Goal: Information Seeking & Learning: Learn about a topic

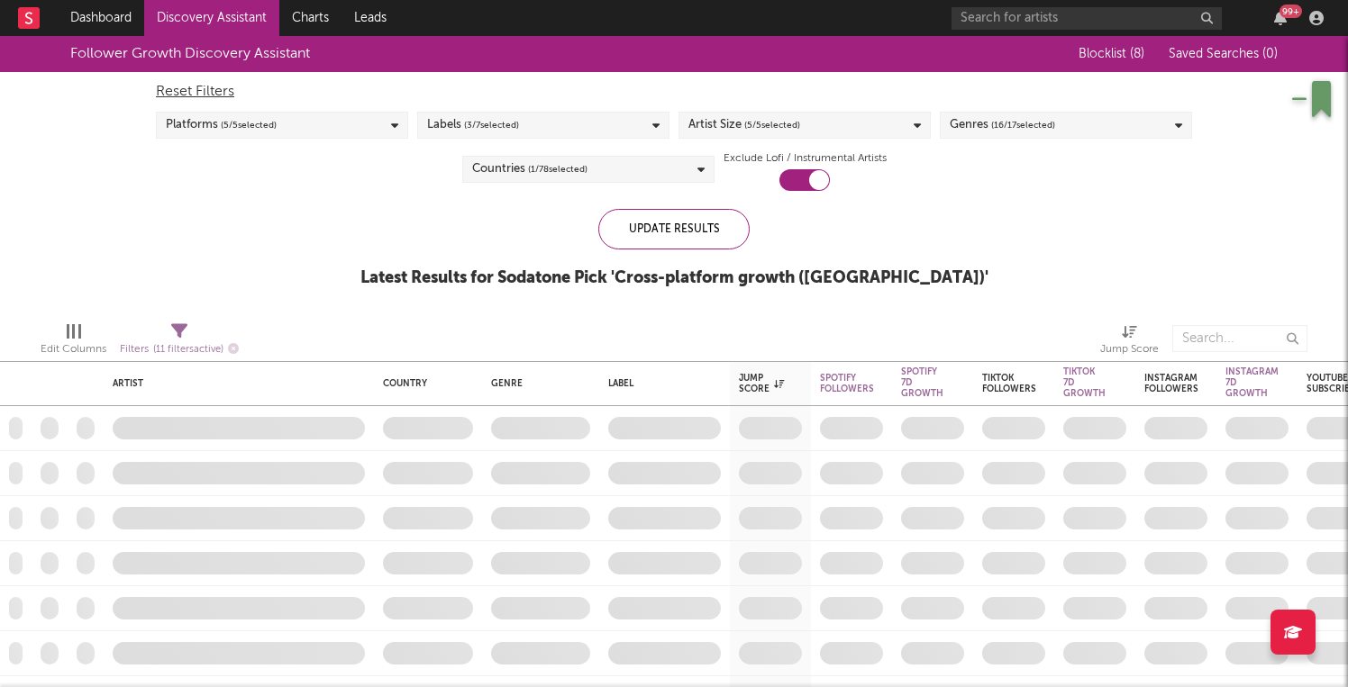
checkbox input "true"
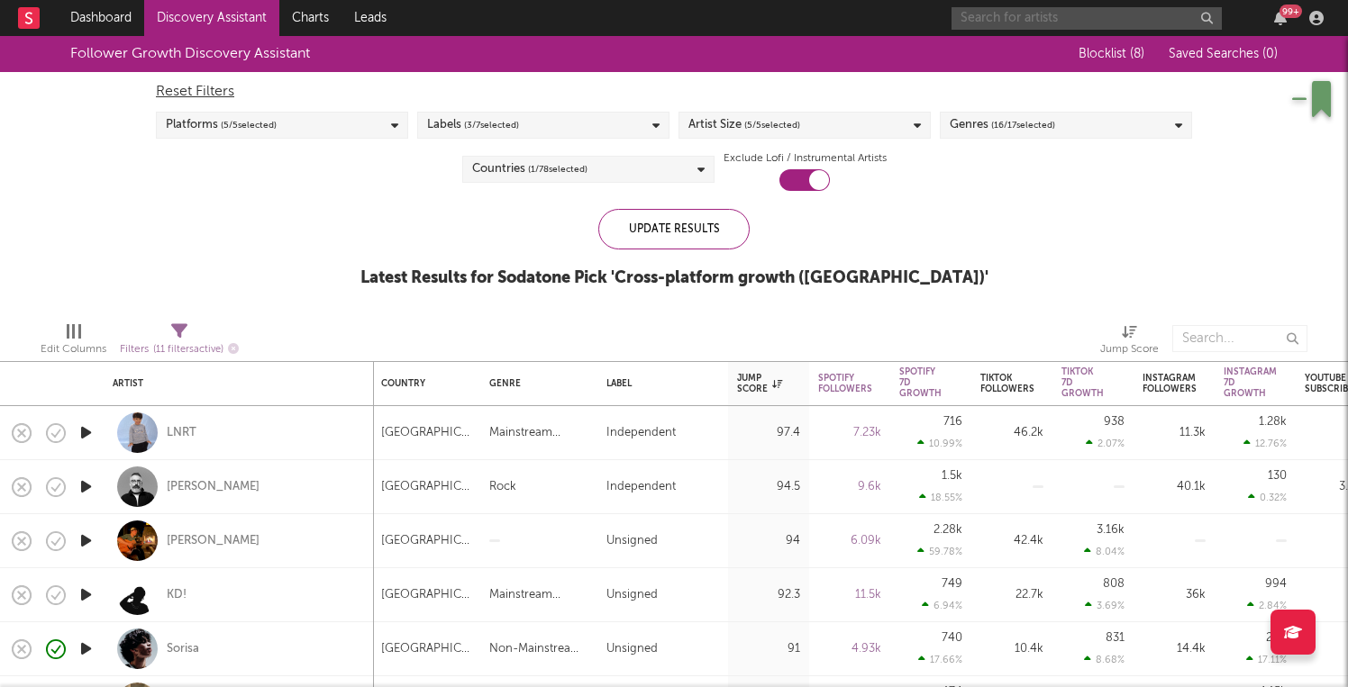
click at [994, 18] on input "text" at bounding box center [1086, 18] width 270 height 23
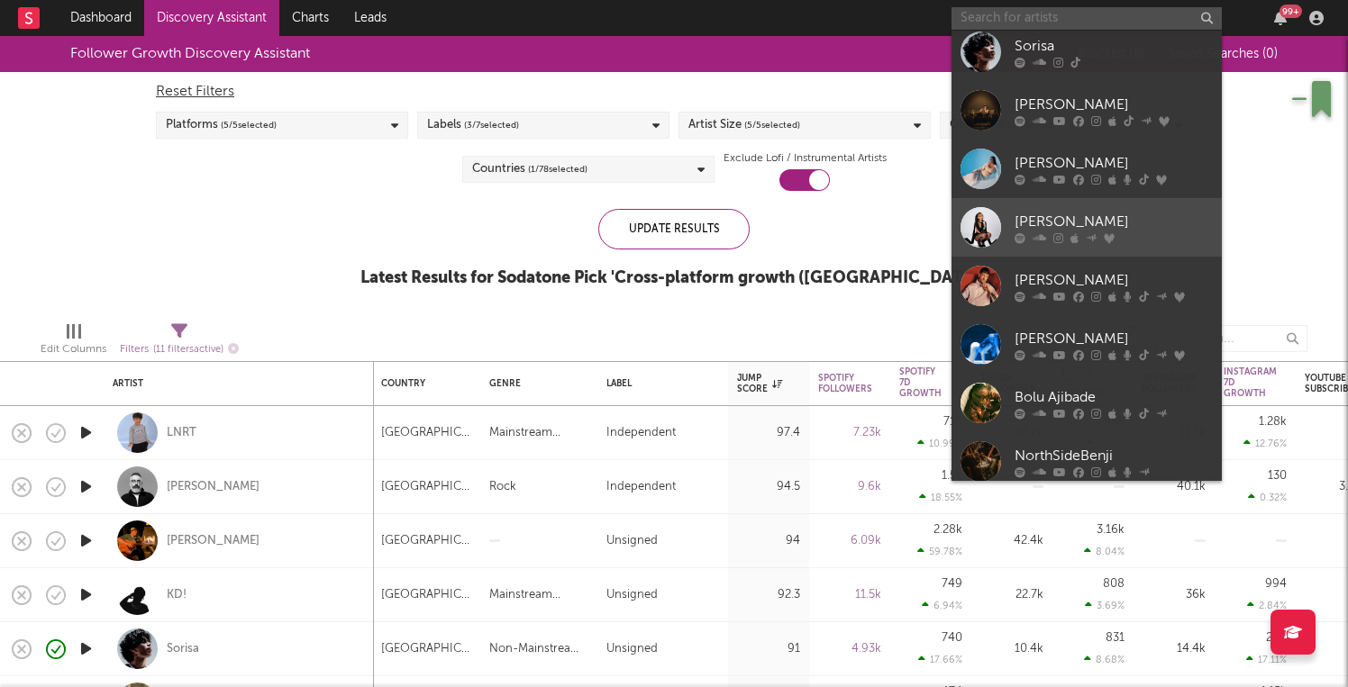
scroll to position [252, 0]
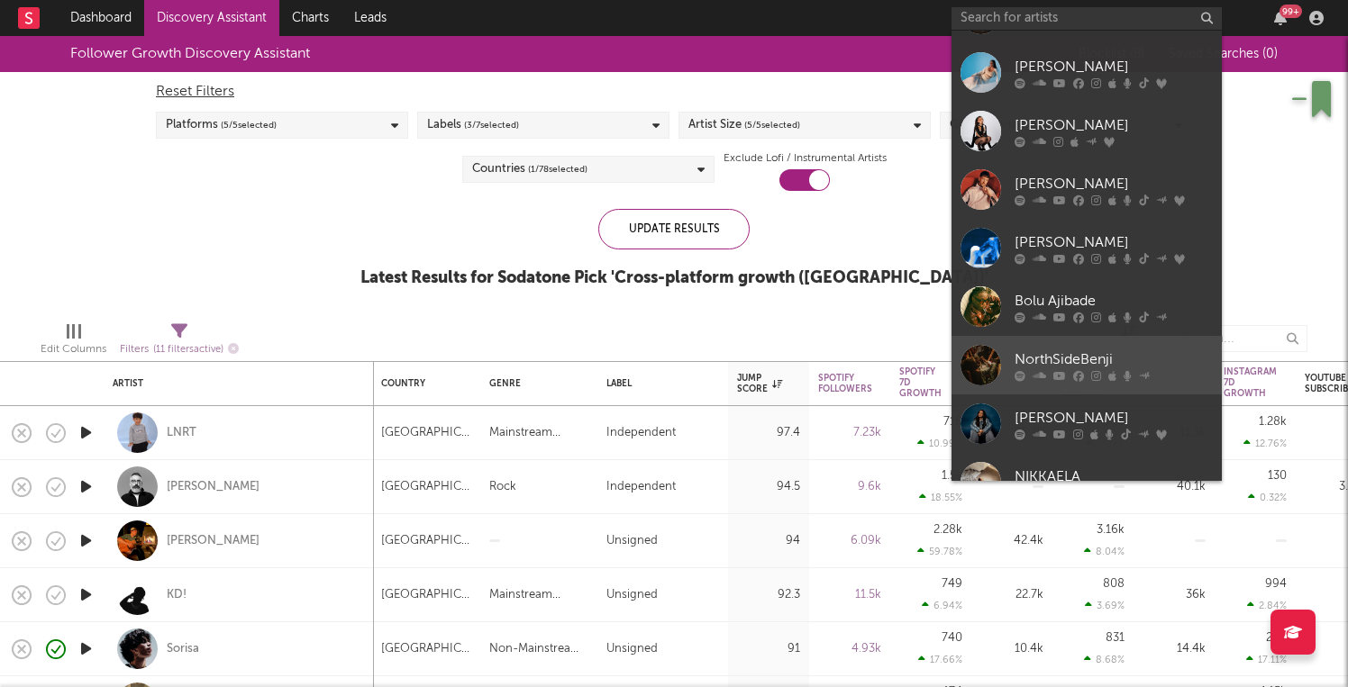
click at [1072, 364] on div "NorthSideBenji" at bounding box center [1113, 360] width 198 height 22
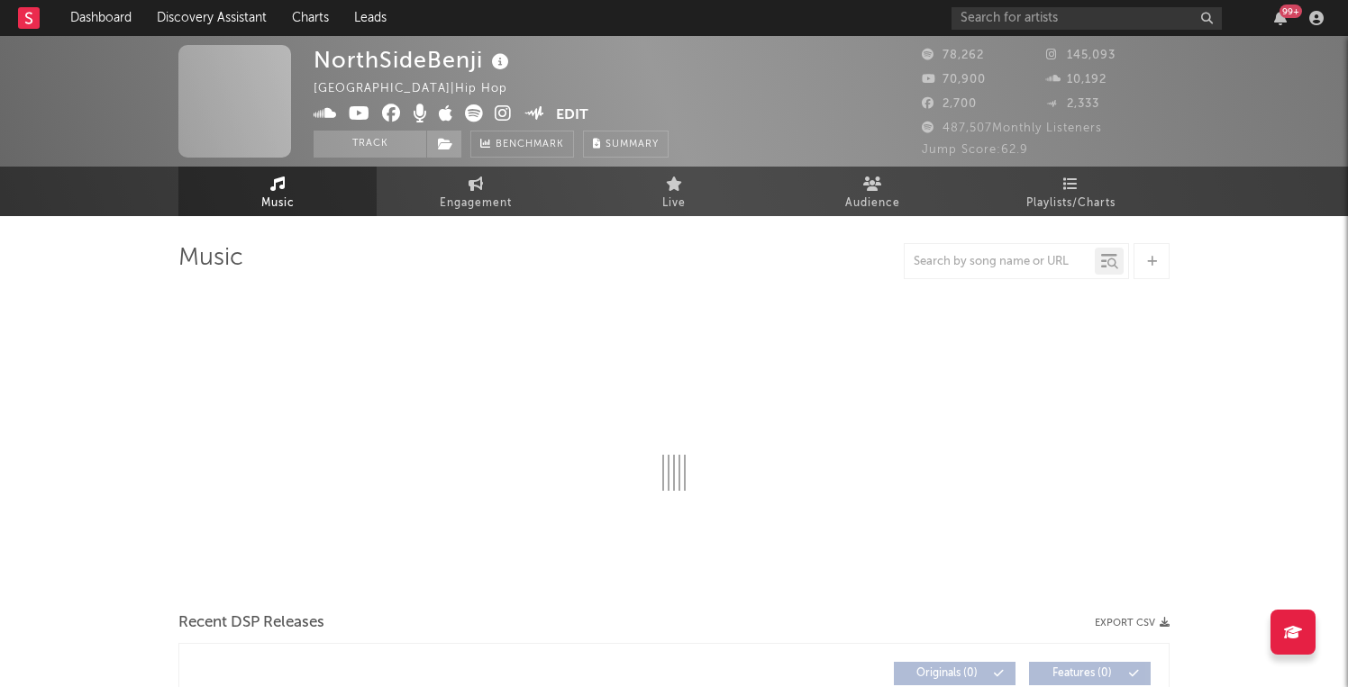
select select "6m"
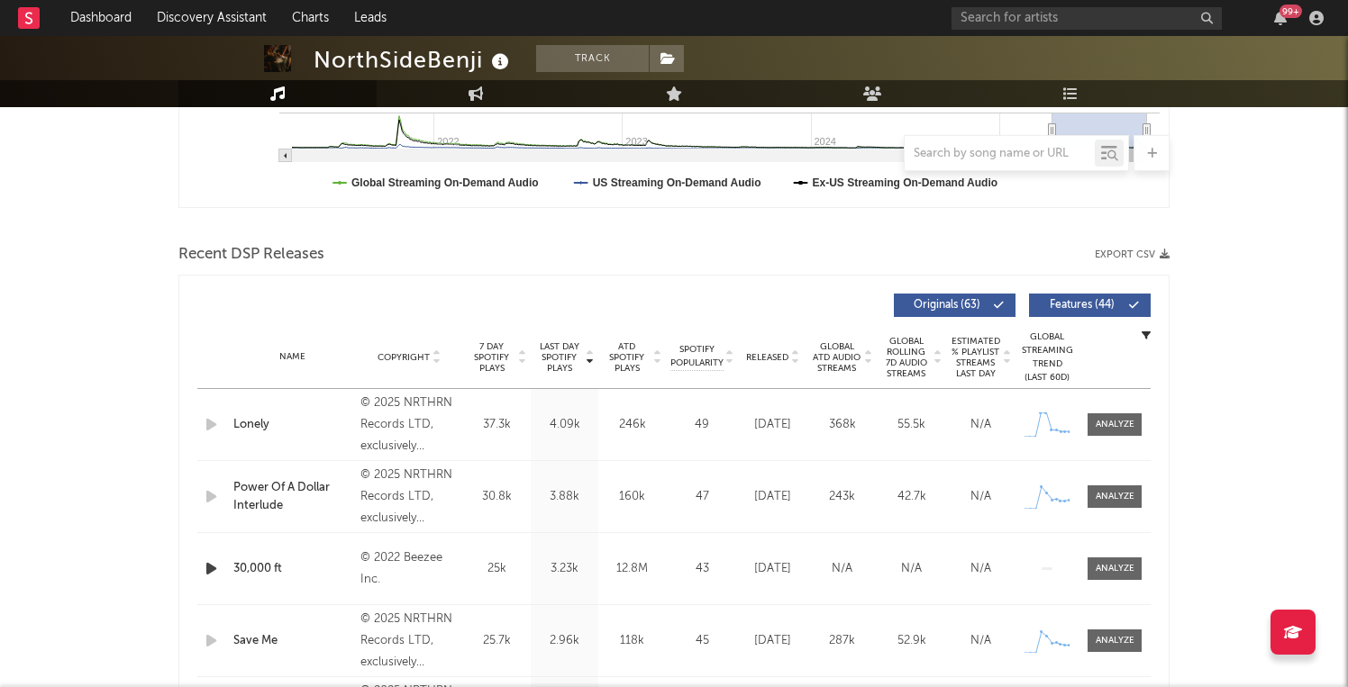
scroll to position [672, 0]
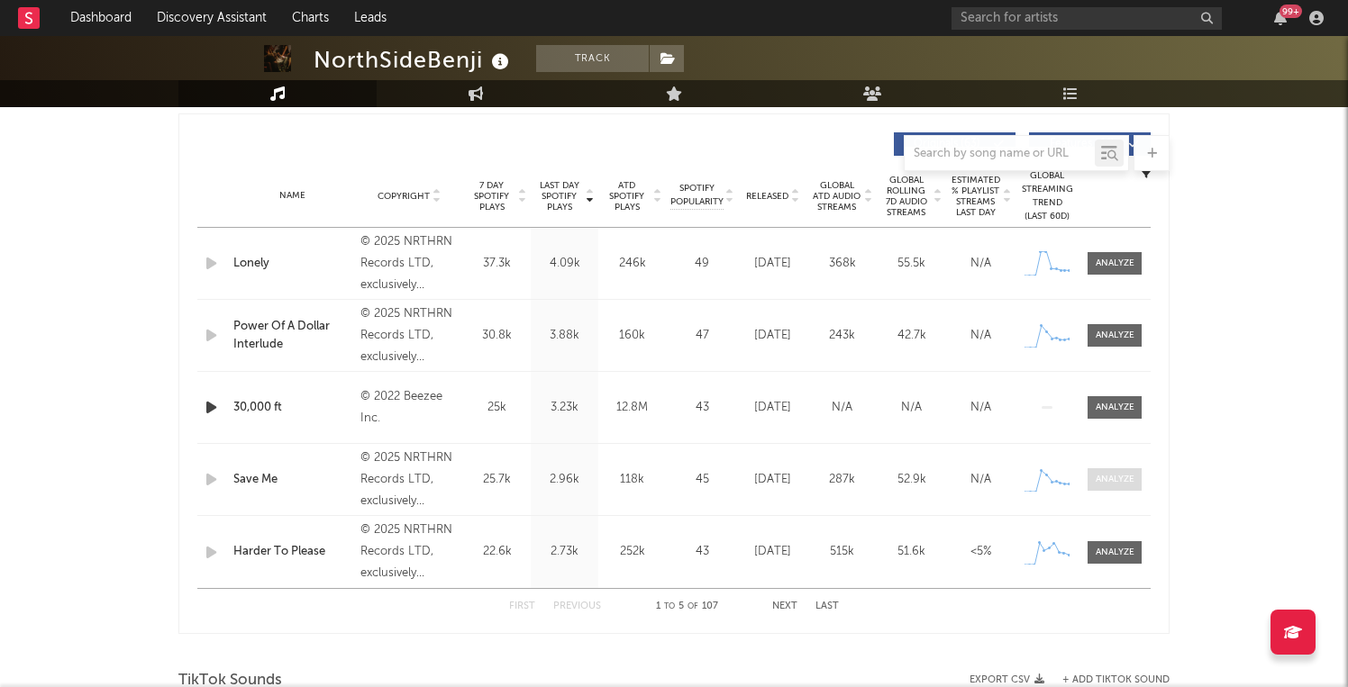
click at [1108, 475] on div at bounding box center [1114, 480] width 39 height 14
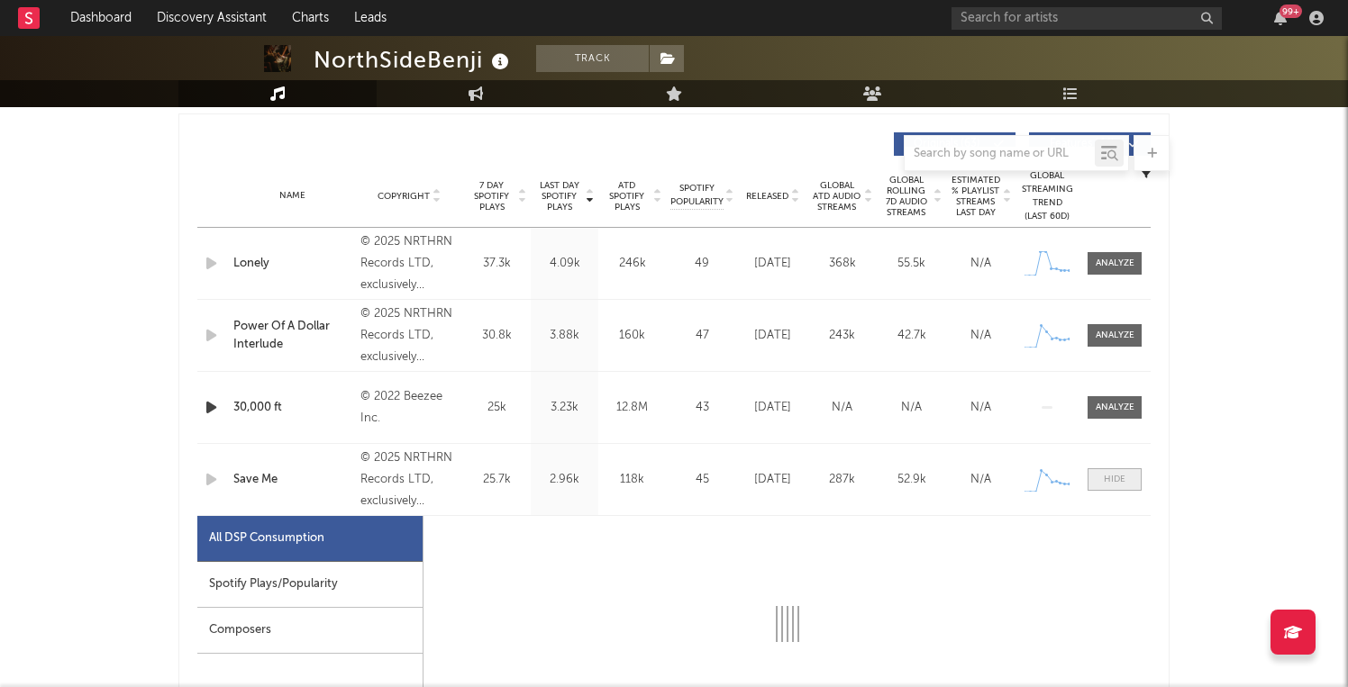
select select "1w"
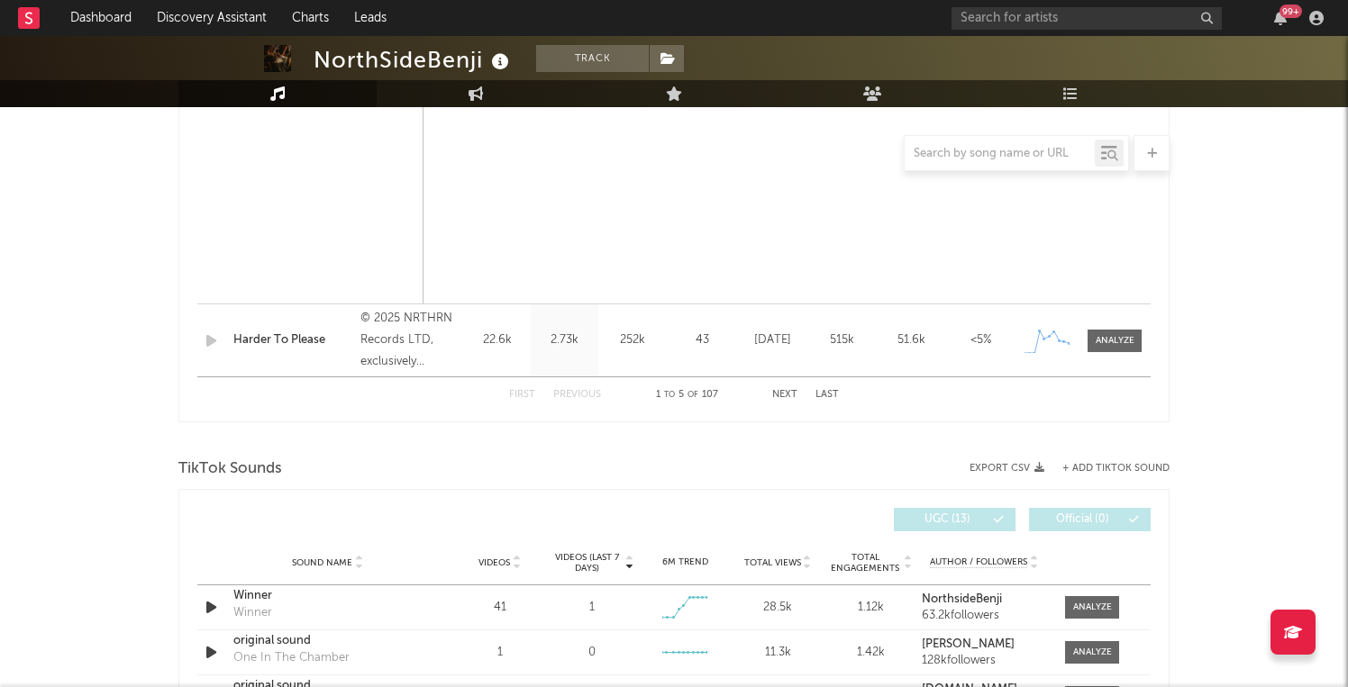
scroll to position [1749, 0]
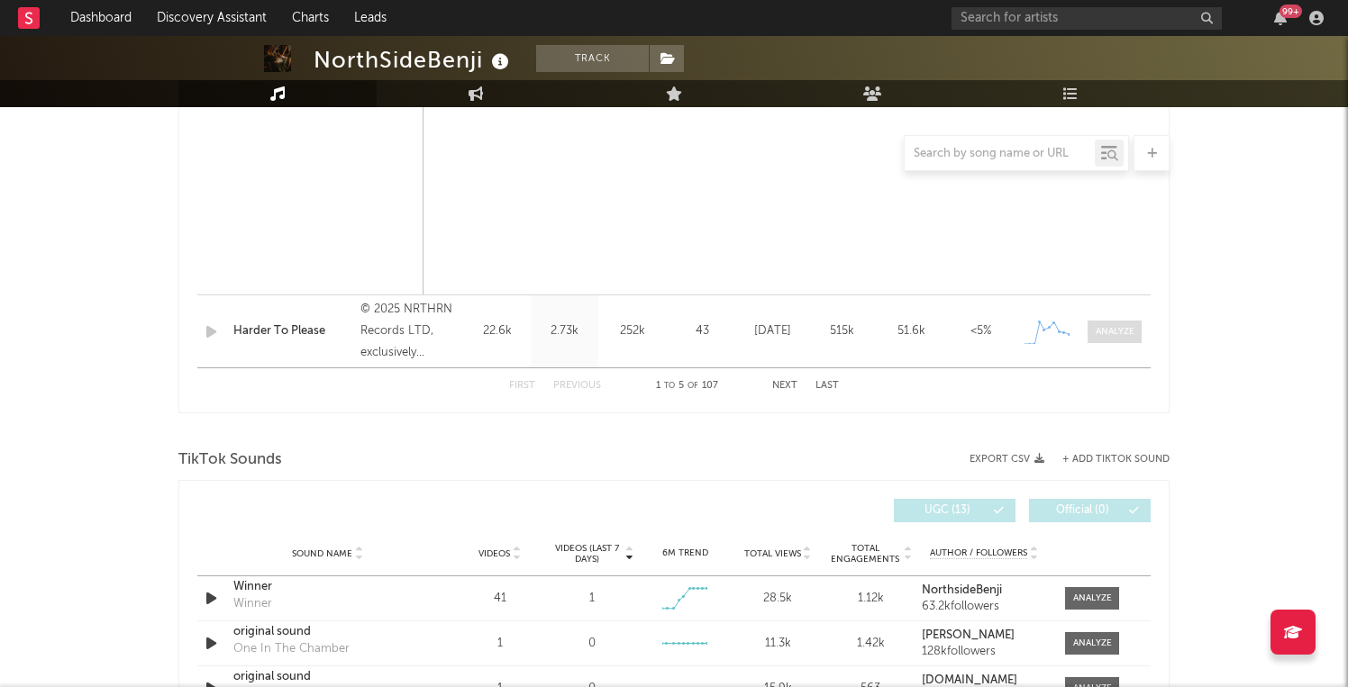
click at [1113, 332] on div at bounding box center [1114, 332] width 39 height 14
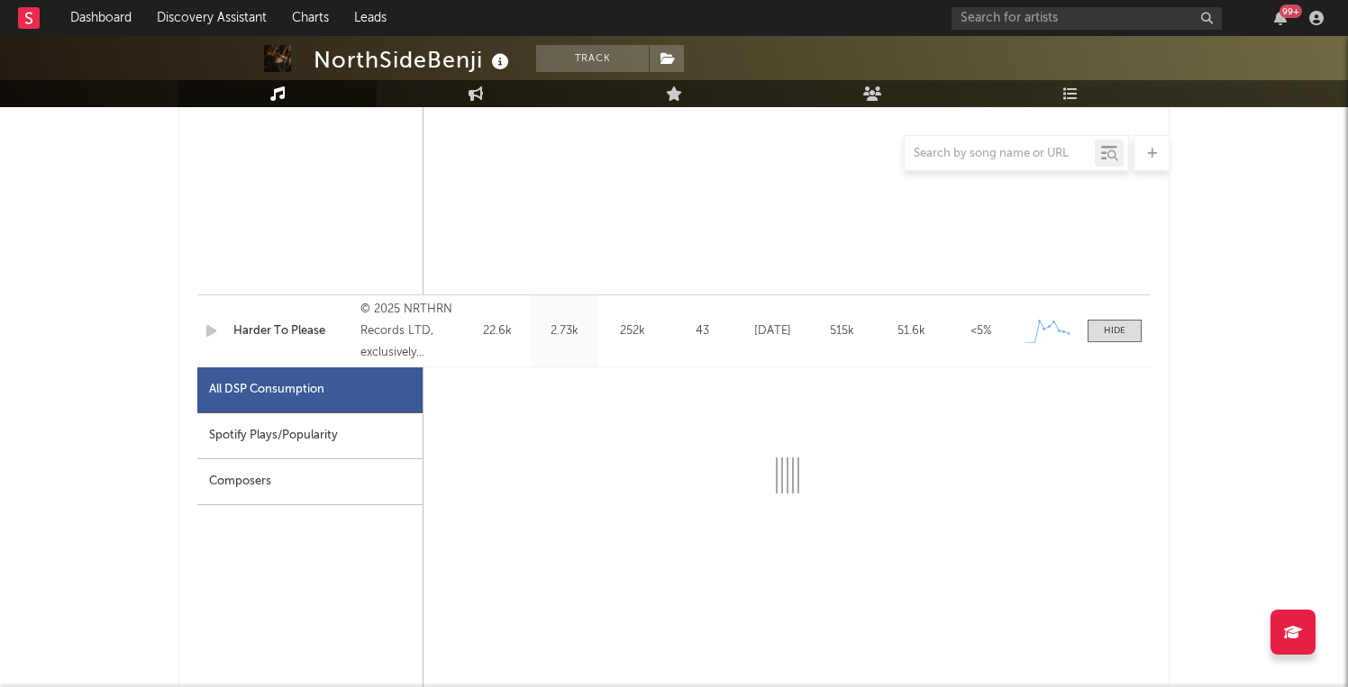
select select "1w"
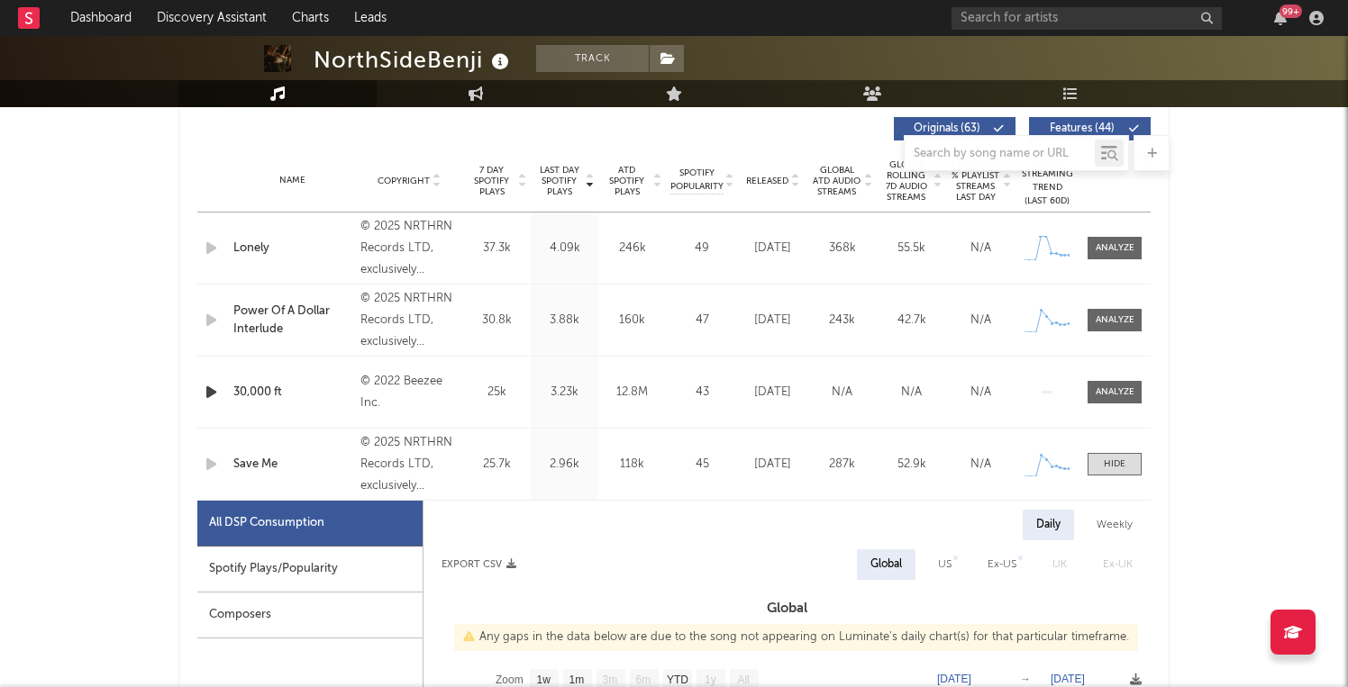
scroll to position [668, 0]
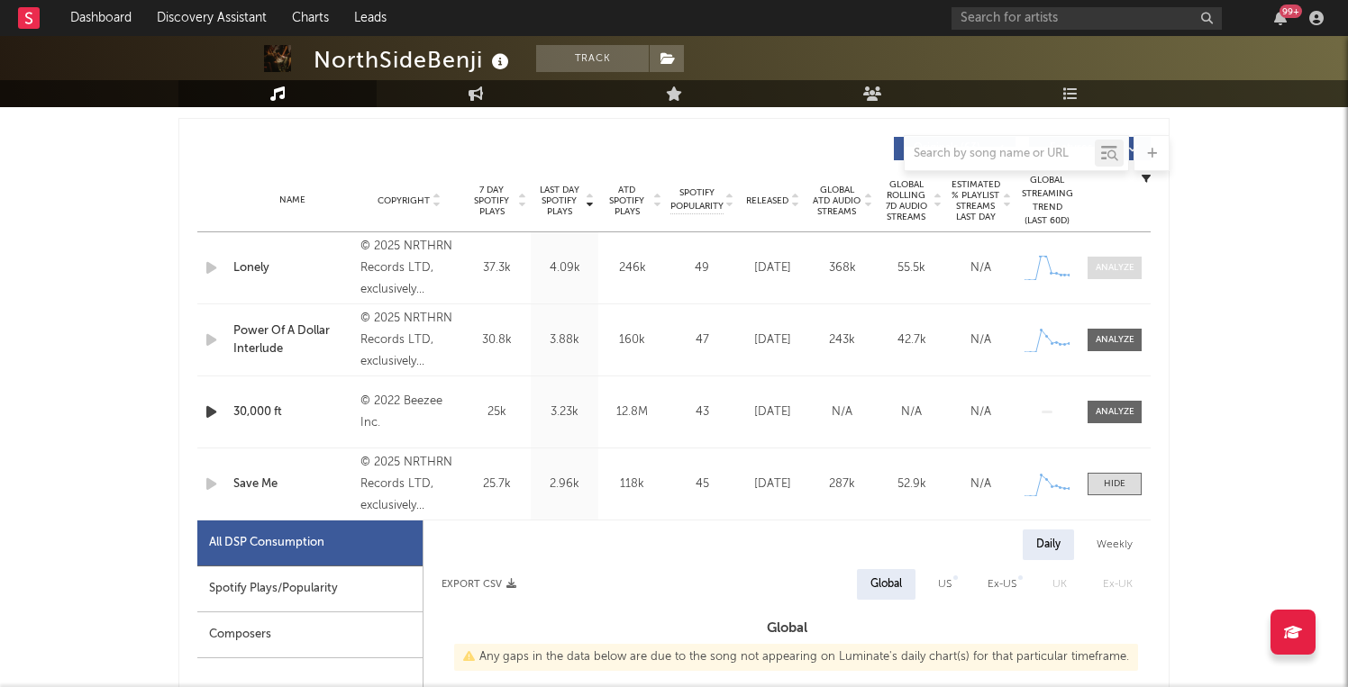
click at [1108, 264] on div at bounding box center [1114, 268] width 39 height 14
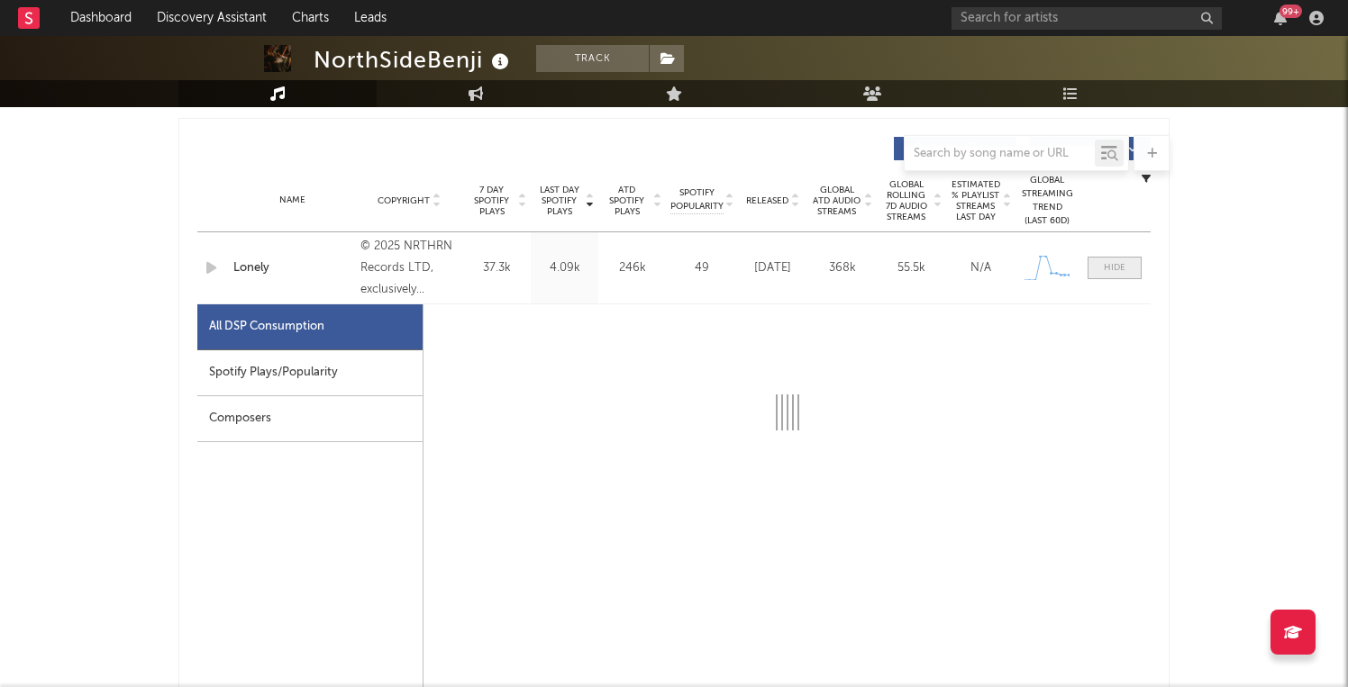
select select "1w"
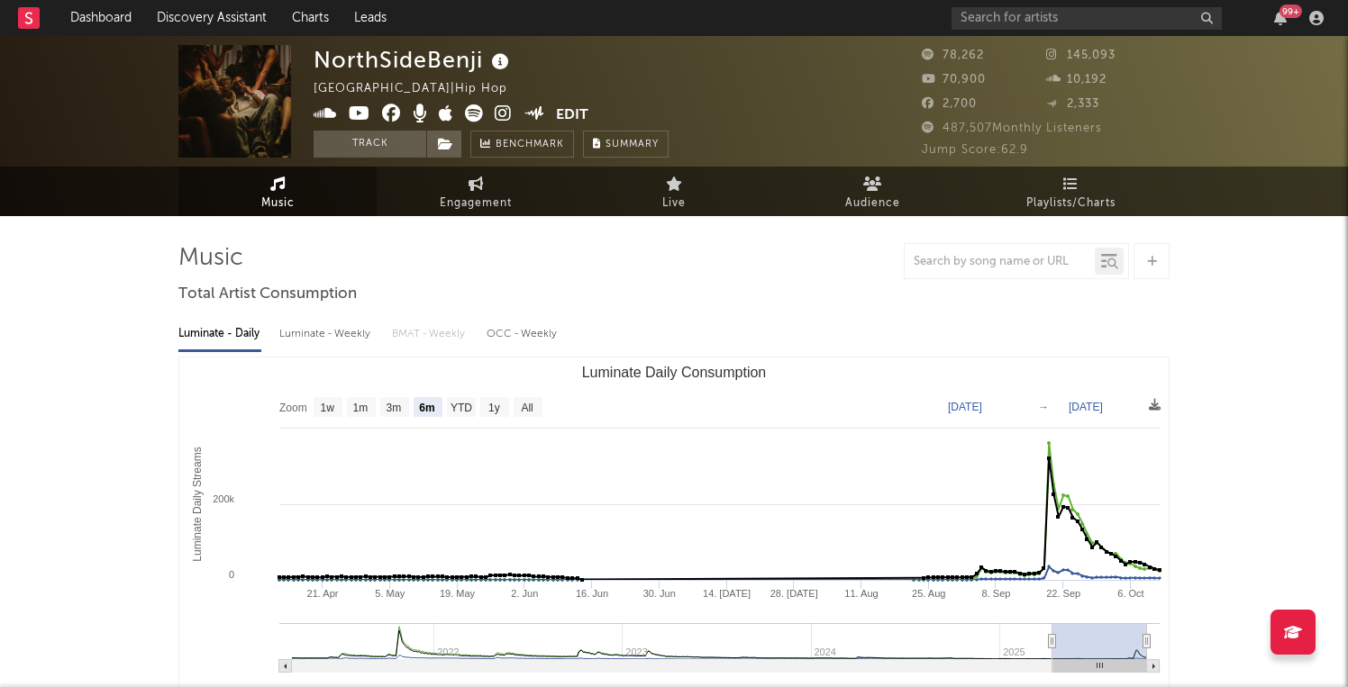
scroll to position [0, 0]
click at [989, 34] on div "99 +" at bounding box center [1140, 18] width 378 height 36
click at [989, 18] on input "text" at bounding box center [1086, 18] width 270 height 23
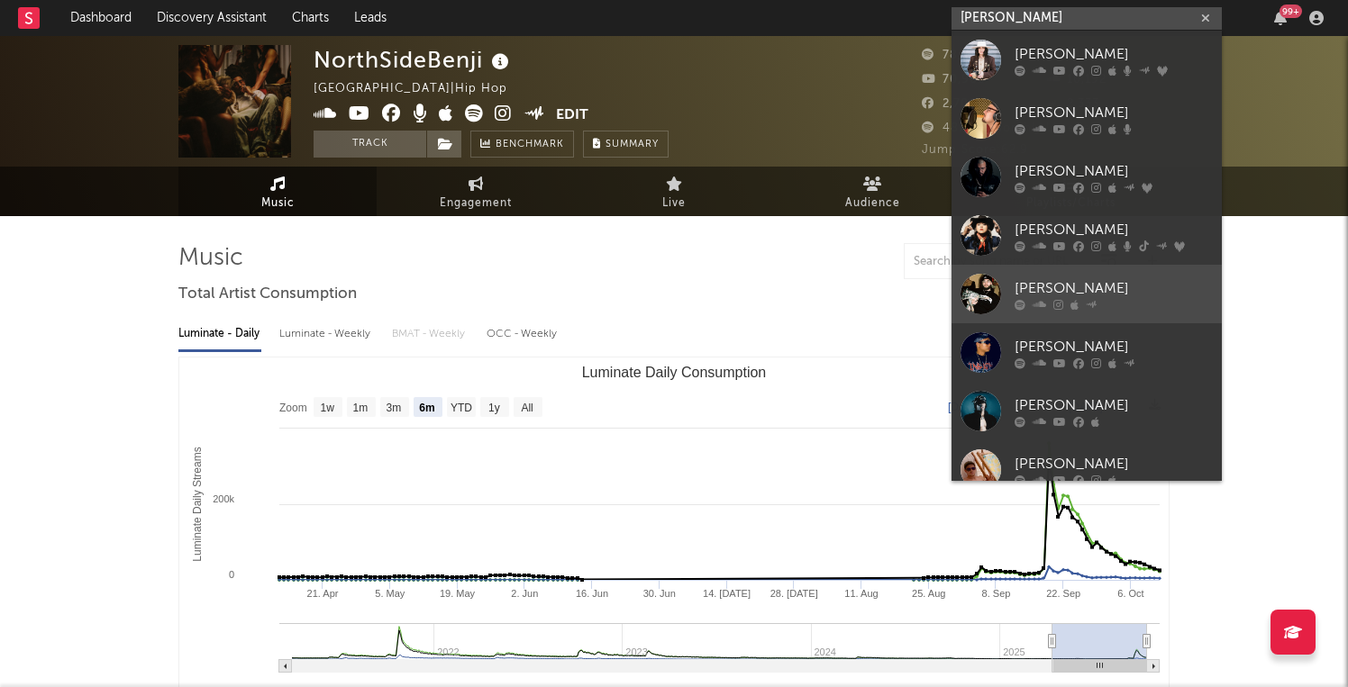
type input "[PERSON_NAME]"
click at [1070, 299] on icon at bounding box center [1074, 304] width 8 height 11
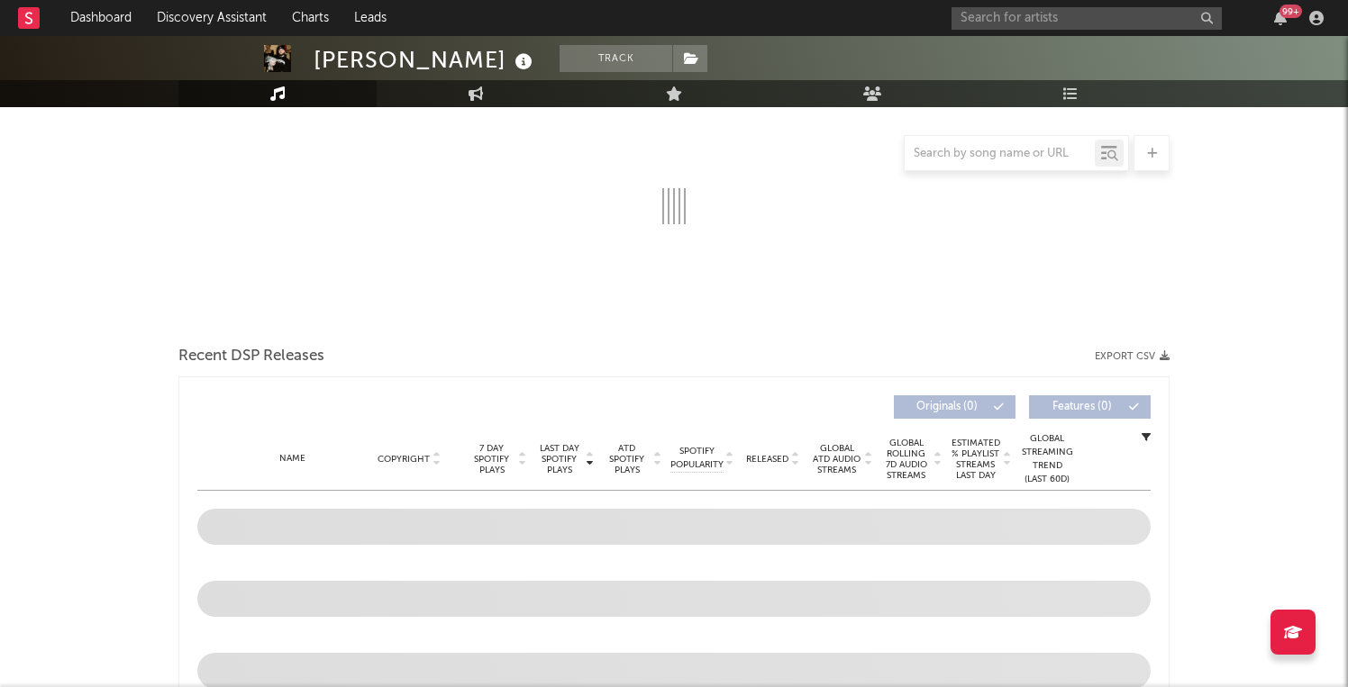
select select "6m"
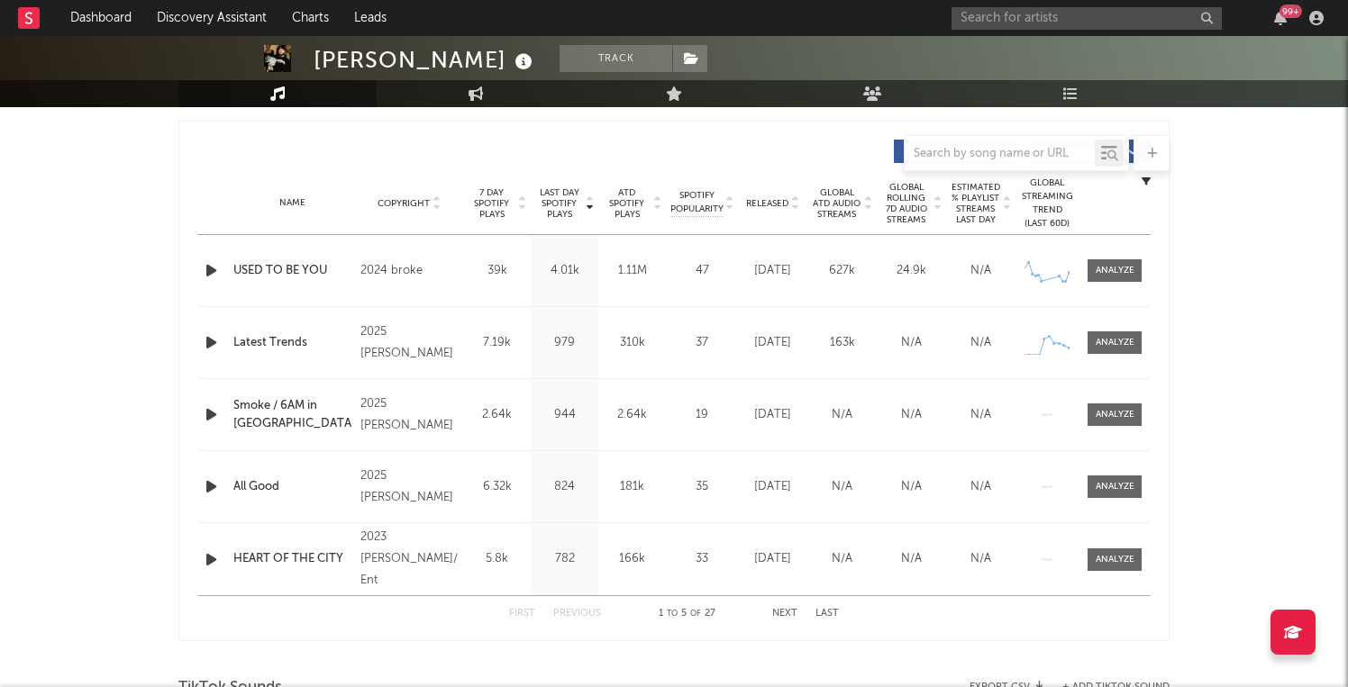
scroll to position [671, 0]
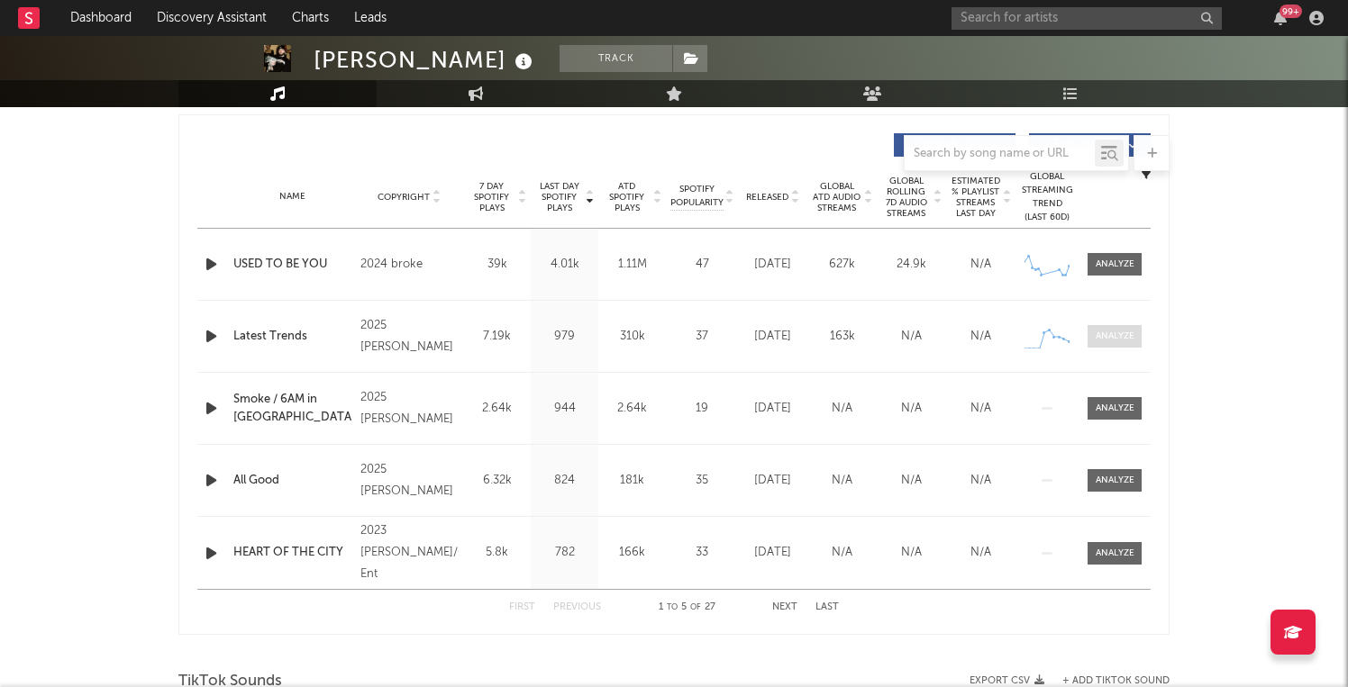
click at [1115, 341] on div at bounding box center [1114, 337] width 39 height 14
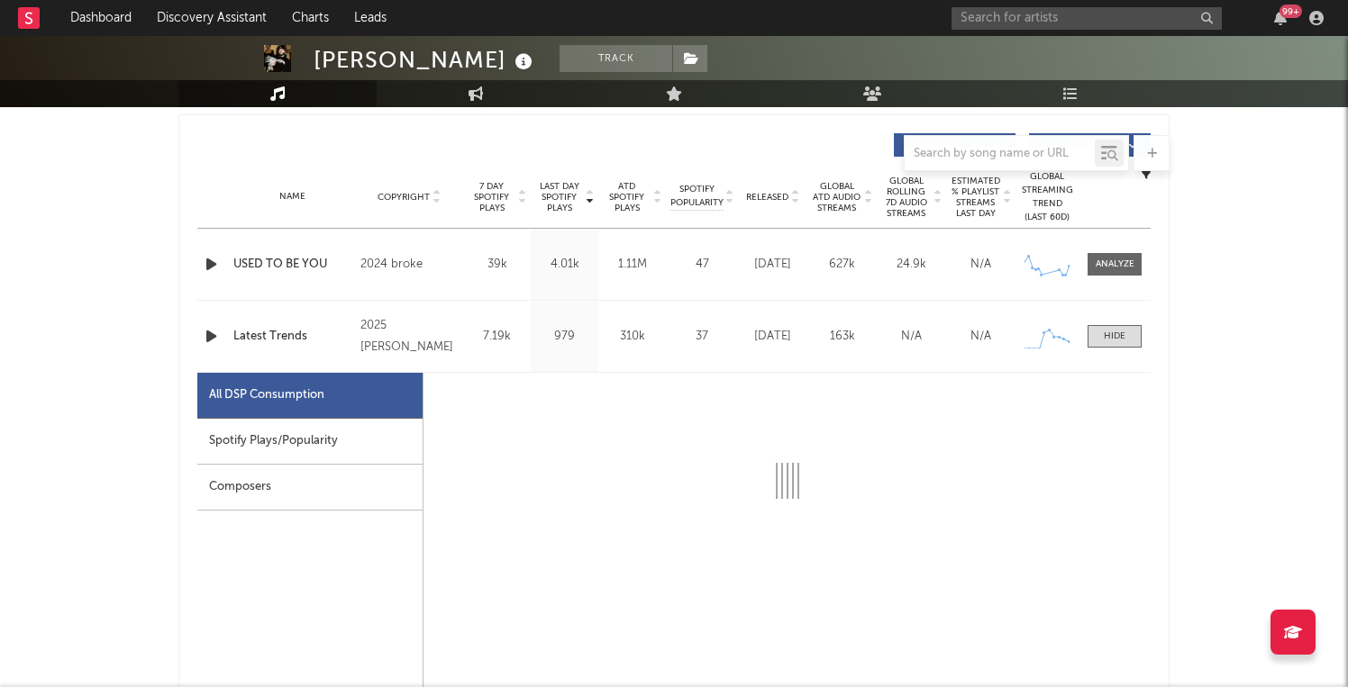
select select "1w"
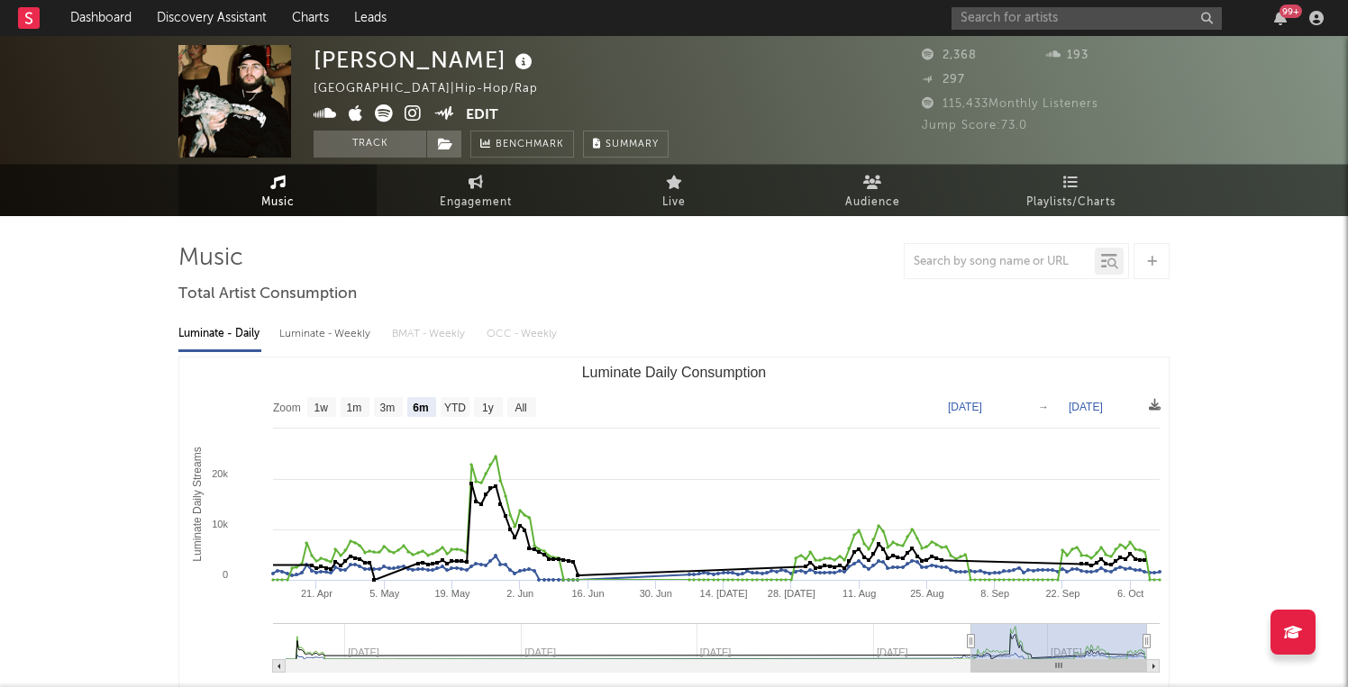
scroll to position [0, 0]
click at [182, 16] on link "Discovery Assistant" at bounding box center [211, 18] width 135 height 36
